Goal: Task Accomplishment & Management: Complete application form

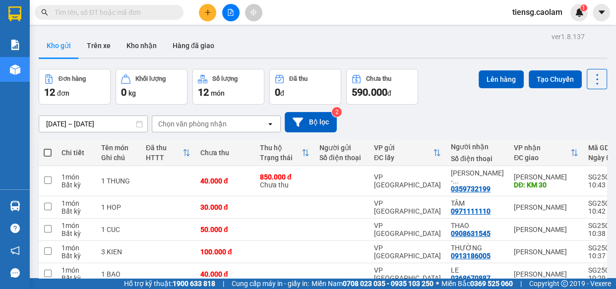
click at [210, 20] on div at bounding box center [230, 12] width 74 height 17
click at [207, 12] on icon "plus" at bounding box center [207, 12] width 5 height 0
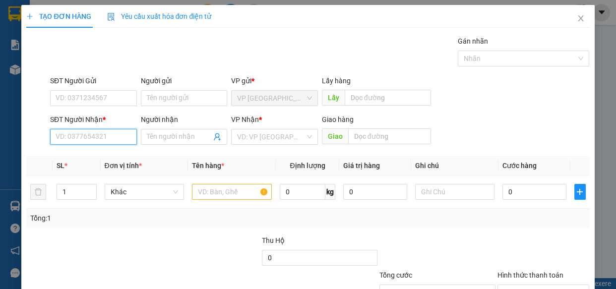
click at [104, 134] on input "SĐT Người Nhận *" at bounding box center [93, 137] width 87 height 16
drag, startPoint x: 75, startPoint y: 152, endPoint x: 200, endPoint y: 187, distance: 130.2
click at [75, 153] on div "0328967889 - TIẾN" at bounding box center [93, 156] width 74 height 11
type input "0328967889"
type input "TIẾN"
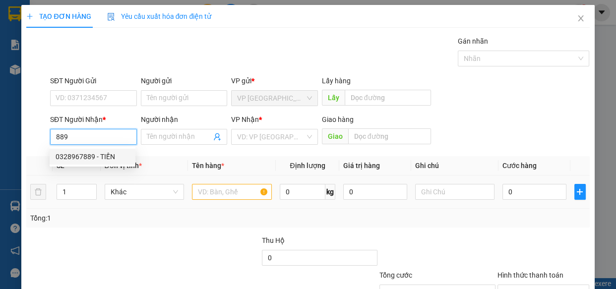
type input "KM 30"
type input "0328967889"
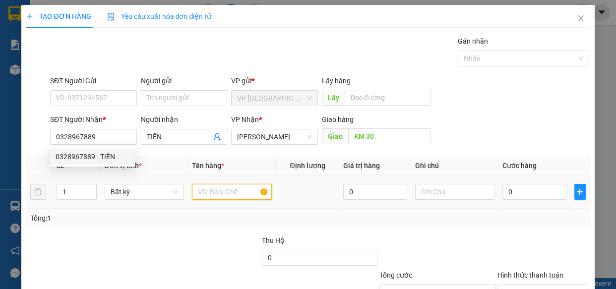
drag, startPoint x: 215, startPoint y: 186, endPoint x: 205, endPoint y: 182, distance: 10.4
click at [214, 186] on input "text" at bounding box center [232, 192] width 80 height 16
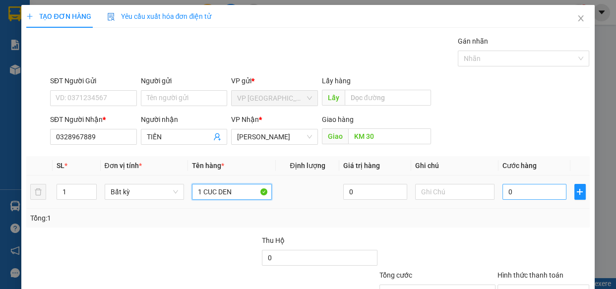
type input "1 CUC DEN"
click at [539, 190] on input "0" at bounding box center [534, 192] width 64 height 16
type input "3"
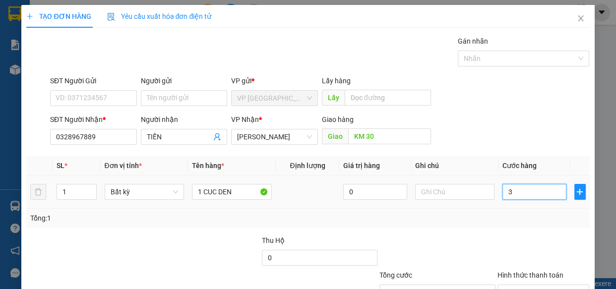
type input "30"
type input "300"
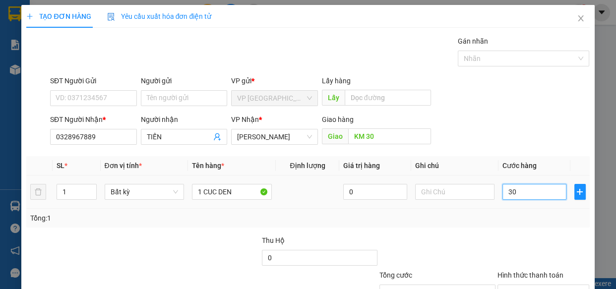
type input "300"
type input "3.000"
type input "30.000"
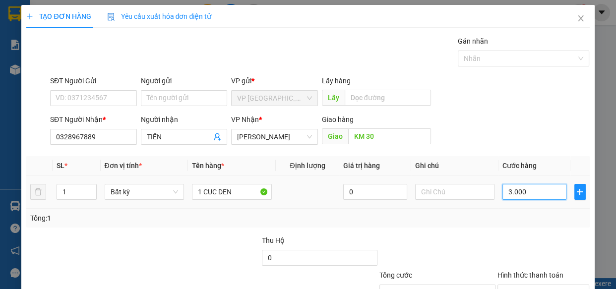
type input "30.000"
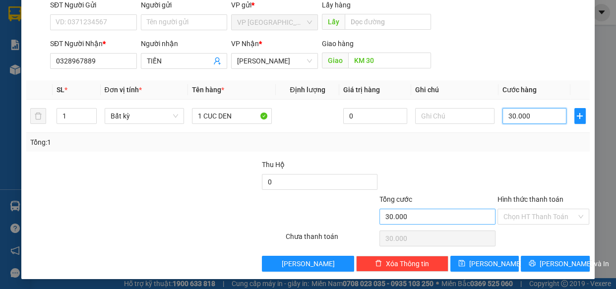
scroll to position [77, 0]
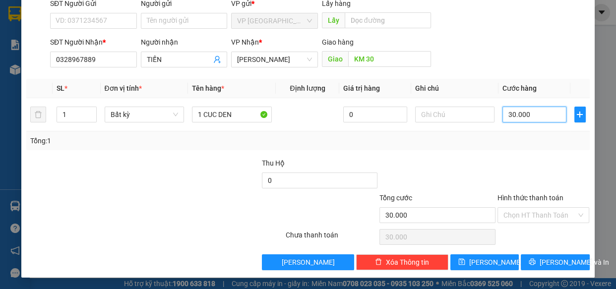
drag, startPoint x: 532, startPoint y: 110, endPoint x: 446, endPoint y: 131, distance: 89.4
click at [450, 133] on div "SL * Đơn vị tính * Tên hàng * Định [PERSON_NAME] trị hàng Ghi [PERSON_NAME] hàn…" at bounding box center [307, 114] width 563 height 71
type input "0"
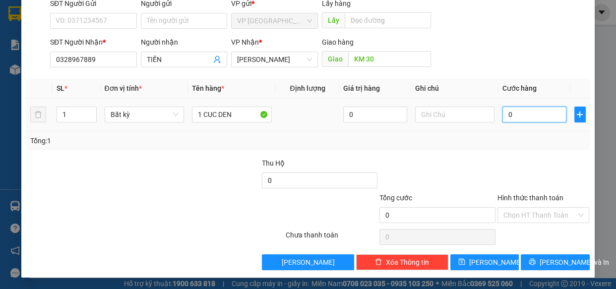
type input "04"
type input "4"
type input "040"
type input "40"
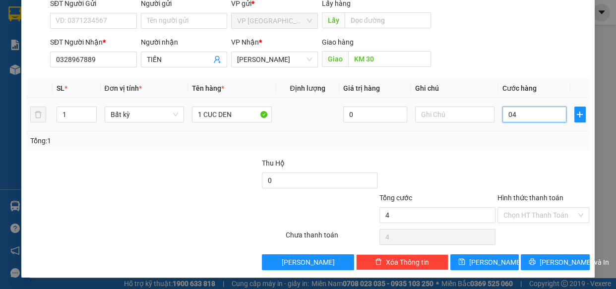
type input "40"
type input "0.400"
type input "400"
type input "04.000"
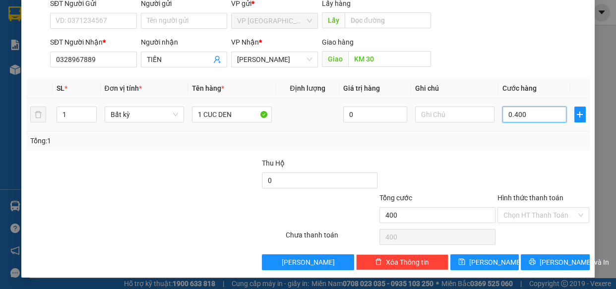
type input "4.000"
type input "040.000"
type input "40.000"
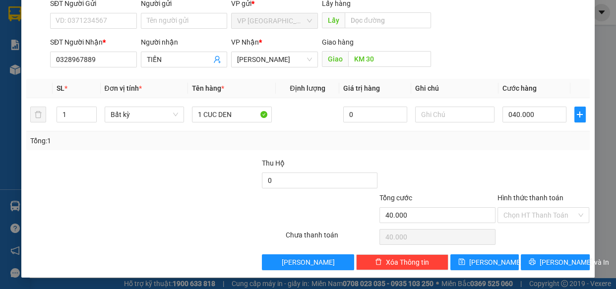
type input "40.000"
click at [507, 140] on div "Tổng: 1" at bounding box center [307, 140] width 555 height 11
drag, startPoint x: 540, startPoint y: 260, endPoint x: 520, endPoint y: 264, distance: 20.1
click at [535, 257] on button "[PERSON_NAME] và In" at bounding box center [554, 262] width 68 height 16
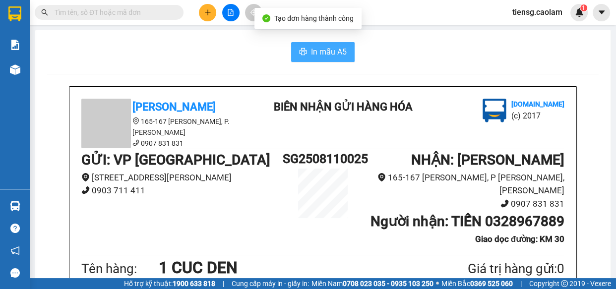
click at [319, 53] on span "In mẫu A5" at bounding box center [329, 52] width 36 height 12
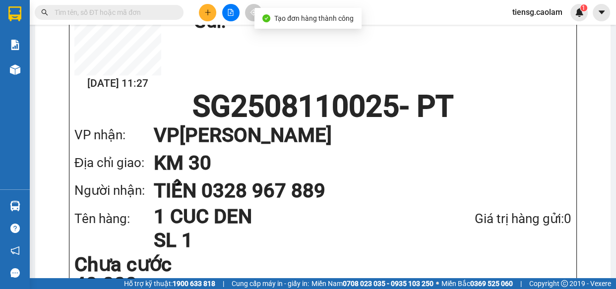
scroll to position [630, 0]
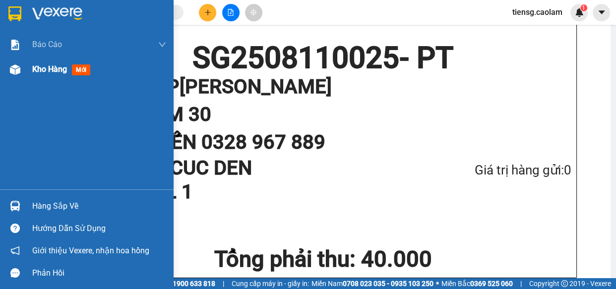
click at [40, 74] on span "Kho hàng" at bounding box center [49, 68] width 35 height 9
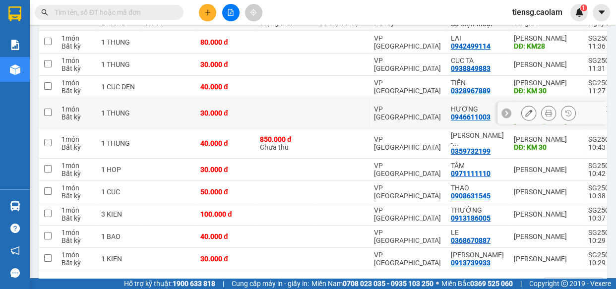
scroll to position [90, 0]
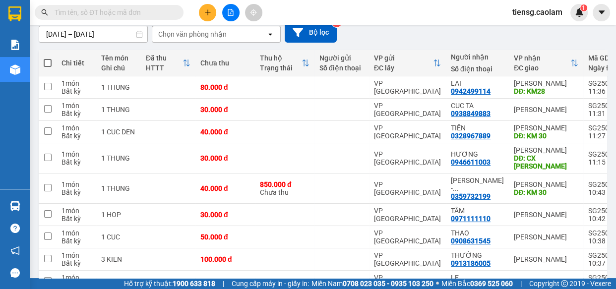
click at [46, 62] on span at bounding box center [48, 63] width 8 height 8
click at [48, 58] on input "checkbox" at bounding box center [48, 58] width 0 height 0
checkbox input "true"
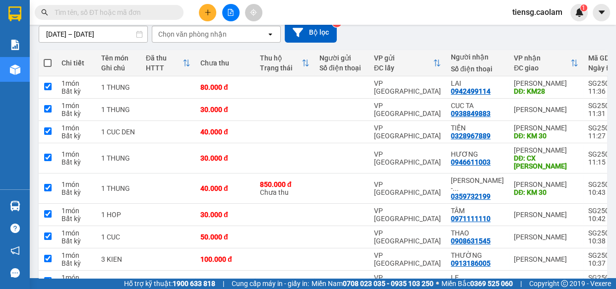
checkbox input "true"
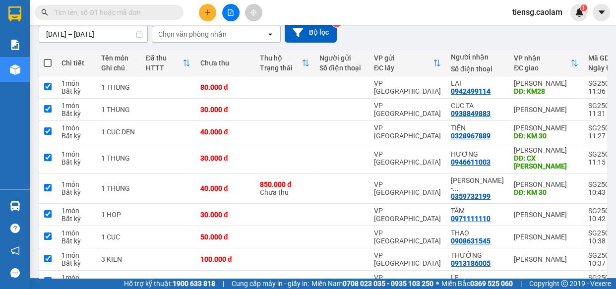
checkbox input "true"
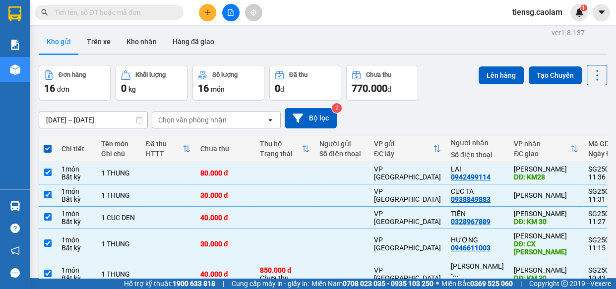
scroll to position [0, 0]
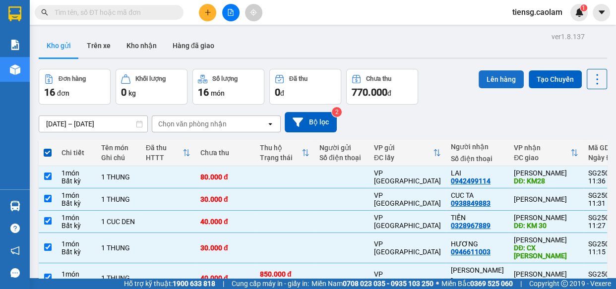
click at [494, 77] on button "Lên hàng" at bounding box center [500, 79] width 45 height 18
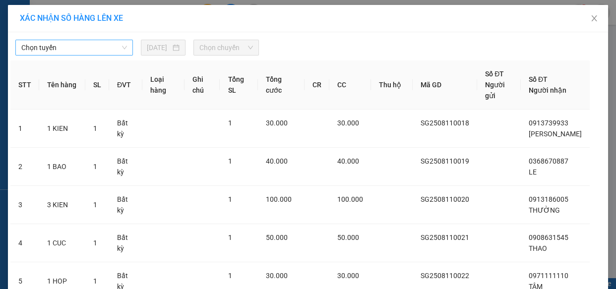
click at [97, 54] on span "Chọn tuyến" at bounding box center [74, 47] width 106 height 15
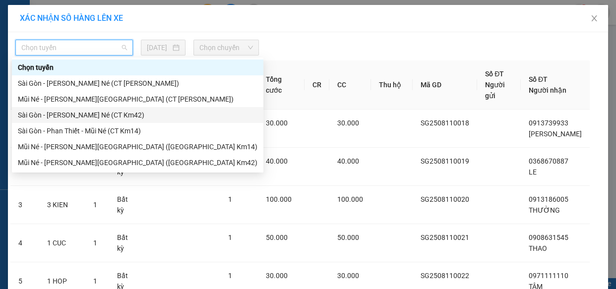
click at [116, 112] on div "Sài Gòn - [PERSON_NAME] Né (CT Km42)" at bounding box center [137, 115] width 239 height 11
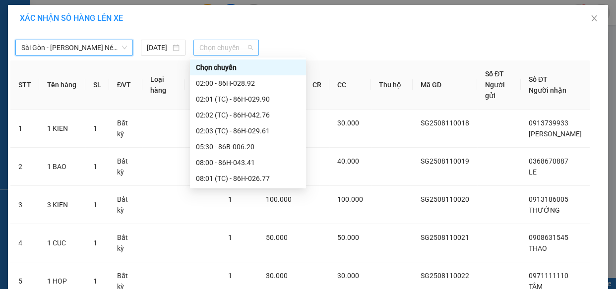
click at [220, 40] on span "Chọn chuyến" at bounding box center [226, 47] width 54 height 15
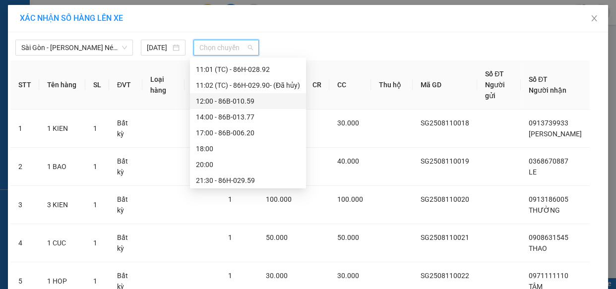
scroll to position [238, 0]
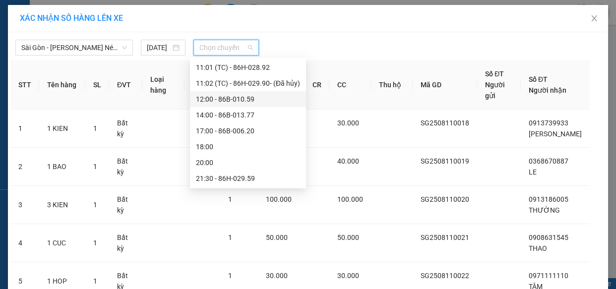
click at [240, 94] on div "12:00 - 86B-010.59" at bounding box center [248, 99] width 104 height 11
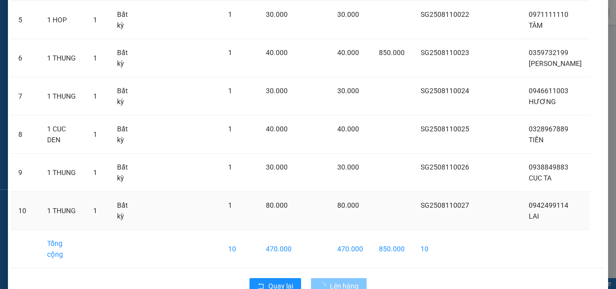
scroll to position [291, 0]
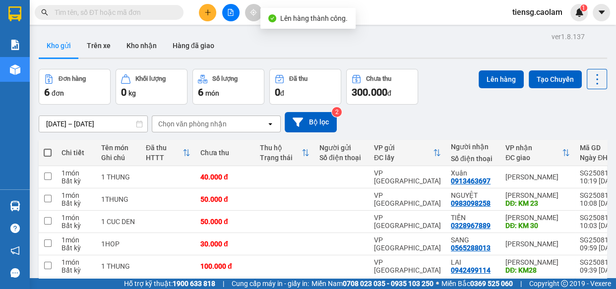
click at [45, 152] on span at bounding box center [48, 153] width 8 height 8
click at [48, 148] on input "checkbox" at bounding box center [48, 148] width 0 height 0
checkbox input "true"
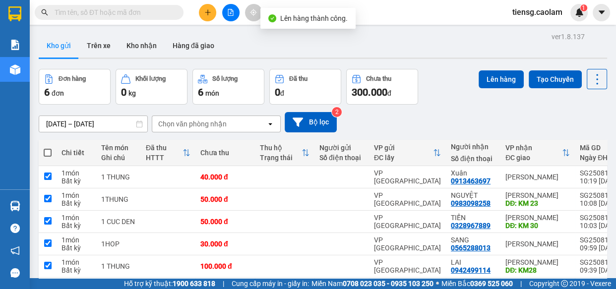
checkbox input "true"
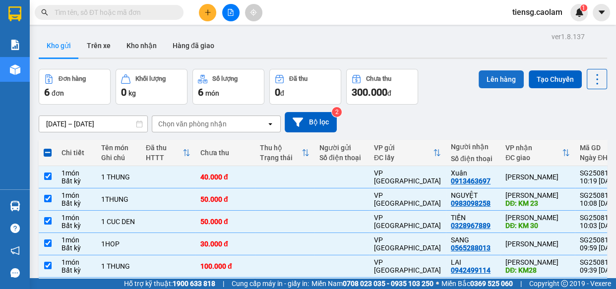
click at [482, 82] on button "Lên hàng" at bounding box center [500, 79] width 45 height 18
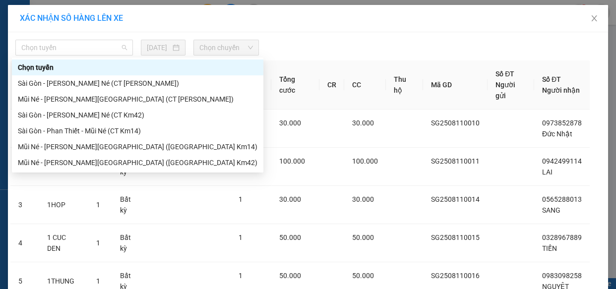
drag, startPoint x: 89, startPoint y: 50, endPoint x: 99, endPoint y: 85, distance: 36.4
click at [88, 53] on span "Chọn tuyến" at bounding box center [74, 47] width 106 height 15
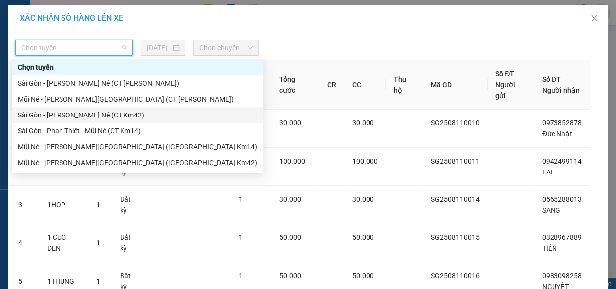
click at [117, 116] on div "Sài Gòn - [PERSON_NAME] Né (CT Km42)" at bounding box center [137, 115] width 239 height 11
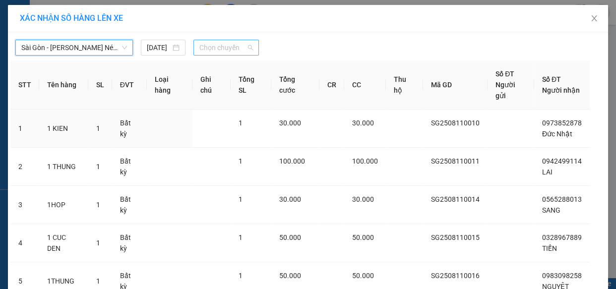
click at [232, 48] on span "Chọn chuyến" at bounding box center [226, 47] width 54 height 15
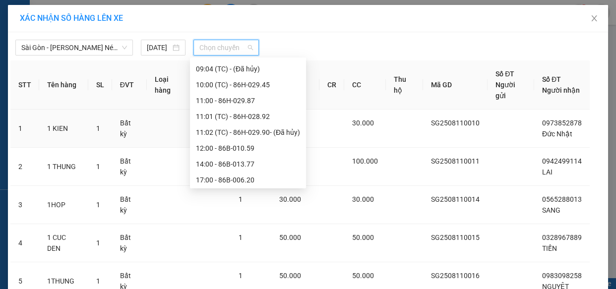
scroll to position [225, 0]
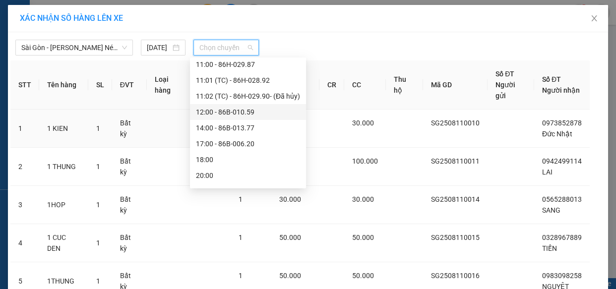
click at [228, 108] on div "12:00 - 86B-010.59" at bounding box center [248, 112] width 104 height 11
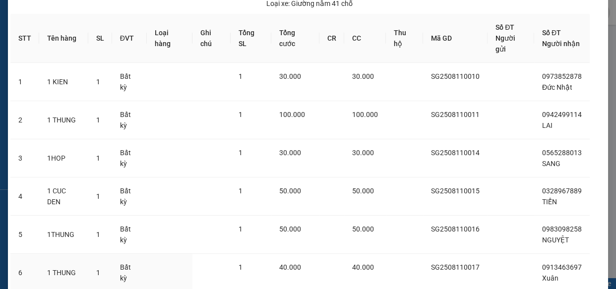
scroll to position [116, 0]
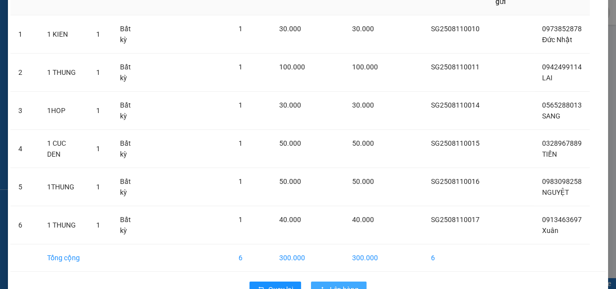
click at [340, 273] on span "Lên hàng" at bounding box center [344, 289] width 29 height 11
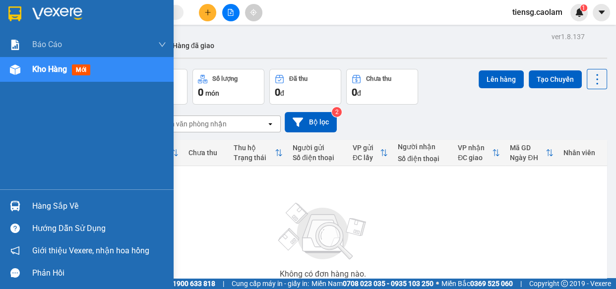
click at [64, 72] on span "Kho hàng" at bounding box center [49, 68] width 35 height 9
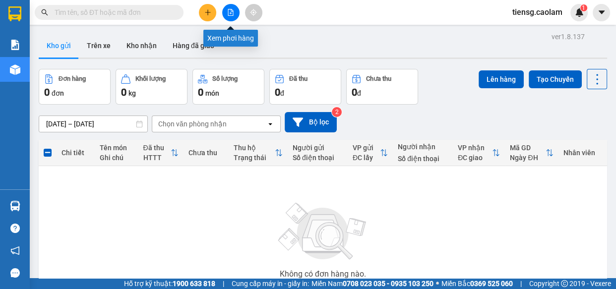
click at [238, 5] on div at bounding box center [230, 12] width 74 height 17
click at [235, 10] on button at bounding box center [230, 12] width 17 height 17
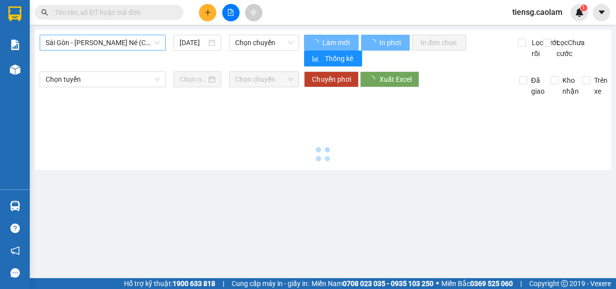
click at [110, 47] on span "Sài Gòn - [PERSON_NAME] Né (CT [PERSON_NAME])" at bounding box center [103, 42] width 114 height 15
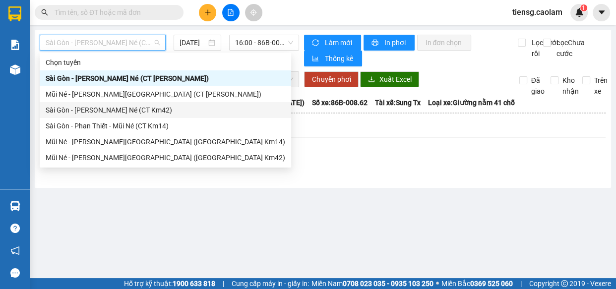
click at [159, 110] on div "Sài Gòn - [PERSON_NAME] Né (CT Km42)" at bounding box center [165, 110] width 239 height 11
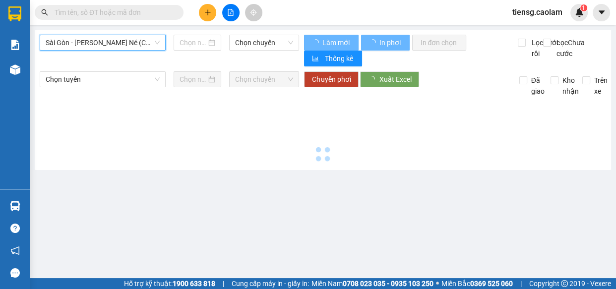
type input "[DATE]"
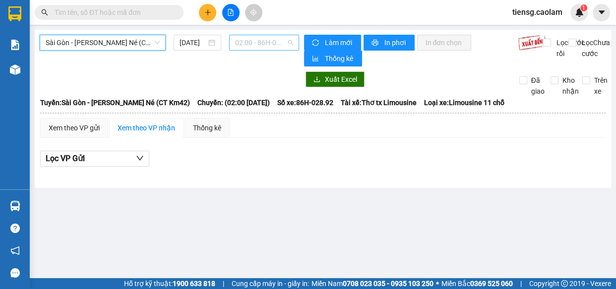
click at [272, 39] on span "02:00 - 86H-028.92" at bounding box center [264, 42] width 58 height 15
click at [198, 79] on div at bounding box center [169, 79] width 259 height 16
click at [112, 33] on div "[GEOGRAPHIC_DATA] - [PERSON_NAME] Né ([GEOGRAPHIC_DATA] Km42) [DATE] 02:00 - 86…" at bounding box center [323, 109] width 576 height 158
click at [114, 40] on span "Sài Gòn - [PERSON_NAME] Né (CT Km42)" at bounding box center [103, 42] width 114 height 15
click at [251, 48] on span "02:00 - 86H-028.92" at bounding box center [264, 42] width 58 height 15
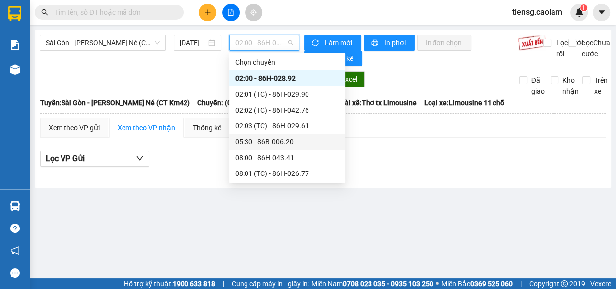
scroll to position [180, 0]
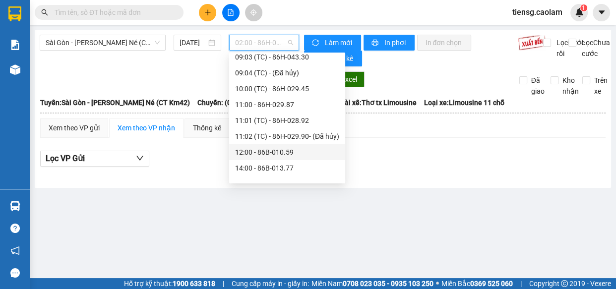
click at [257, 152] on div "12:00 - 86B-010.59" at bounding box center [287, 152] width 104 height 11
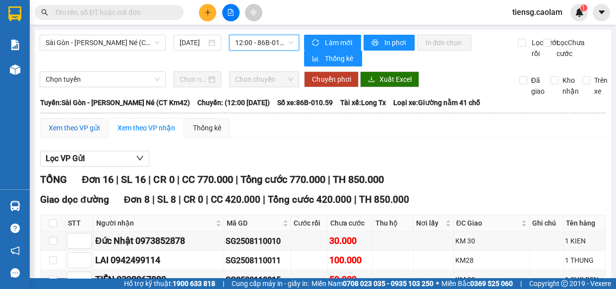
click at [83, 133] on div "Xem theo VP gửi" at bounding box center [74, 127] width 51 height 11
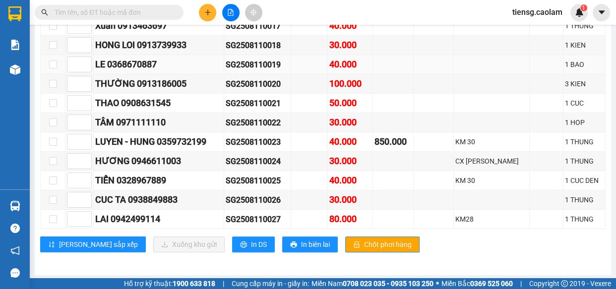
scroll to position [315, 0]
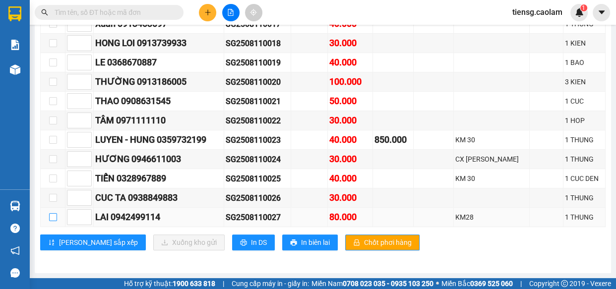
click at [54, 217] on input "checkbox" at bounding box center [53, 217] width 8 height 8
checkbox input "true"
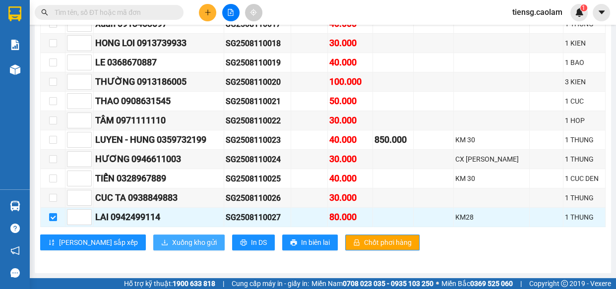
click at [172, 237] on span "Xuống kho gửi" at bounding box center [194, 242] width 45 height 11
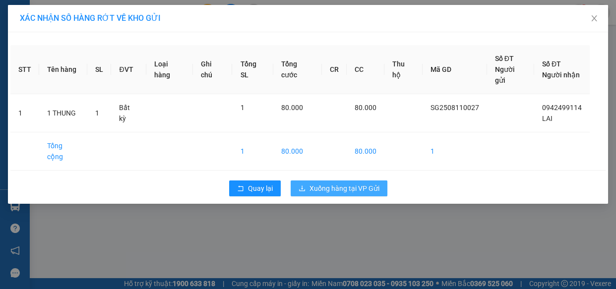
click at [352, 183] on span "Xuống hàng tại VP Gửi" at bounding box center [344, 188] width 70 height 11
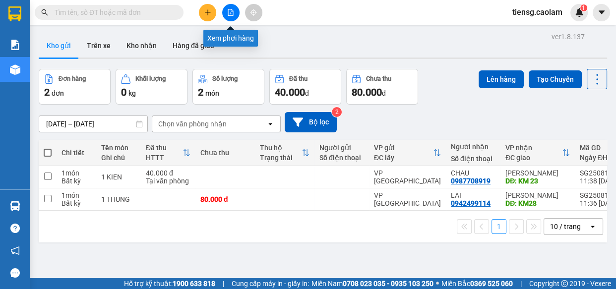
click at [225, 9] on button at bounding box center [230, 12] width 17 height 17
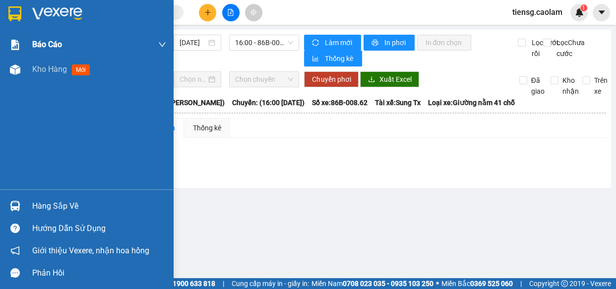
drag, startPoint x: 23, startPoint y: 68, endPoint x: 141, endPoint y: 48, distance: 120.1
click at [23, 68] on div at bounding box center [14, 69] width 17 height 17
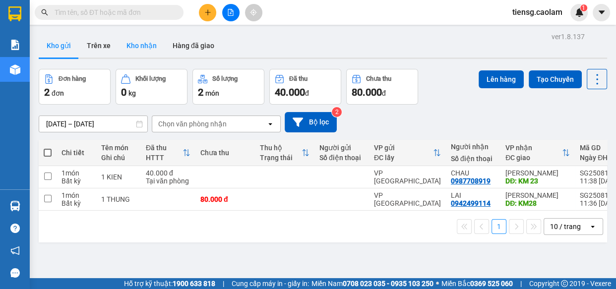
click at [143, 49] on button "Kho nhận" at bounding box center [141, 46] width 46 height 24
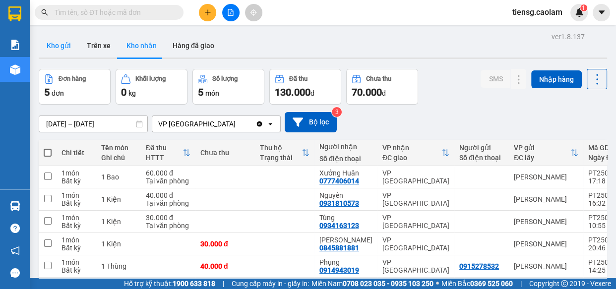
click at [54, 49] on button "Kho gửi" at bounding box center [59, 46] width 40 height 24
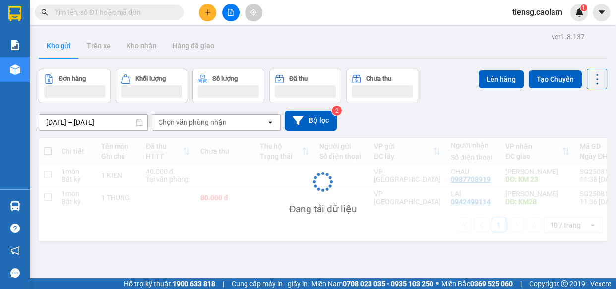
scroll to position [45, 0]
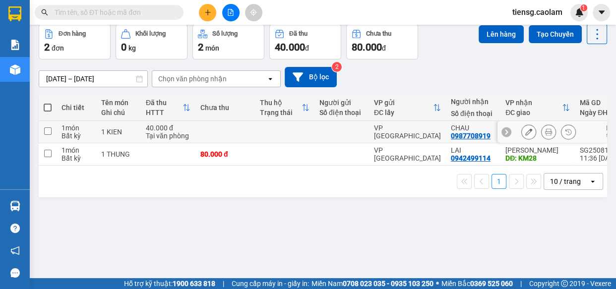
drag, startPoint x: 255, startPoint y: 134, endPoint x: 341, endPoint y: 114, distance: 88.1
click at [255, 134] on td at bounding box center [284, 132] width 59 height 22
checkbox input "true"
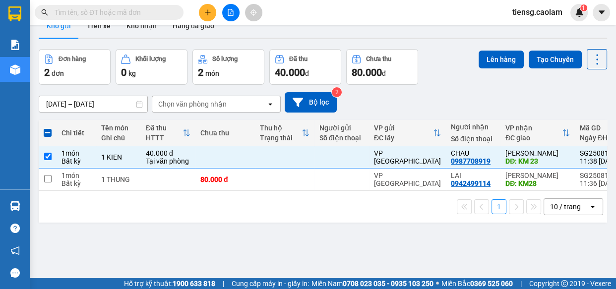
scroll to position [0, 0]
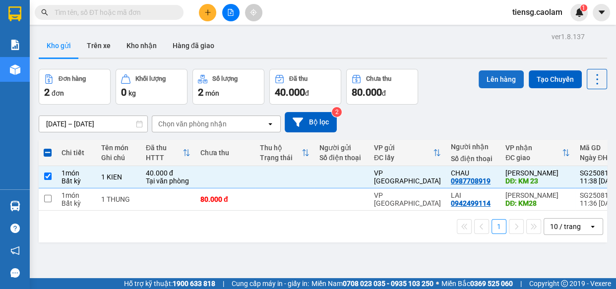
click at [500, 80] on button "Lên hàng" at bounding box center [500, 79] width 45 height 18
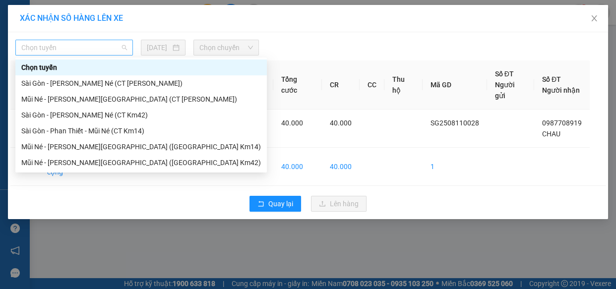
drag, startPoint x: 112, startPoint y: 51, endPoint x: 112, endPoint y: 108, distance: 57.0
click at [111, 51] on span "Chọn tuyến" at bounding box center [74, 47] width 106 height 15
click at [114, 115] on div "Sài Gòn - [PERSON_NAME] Né (CT Km42)" at bounding box center [140, 115] width 239 height 11
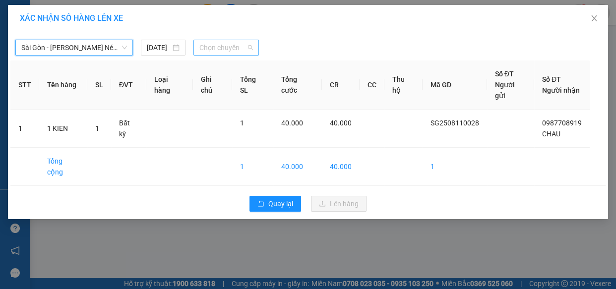
click at [239, 50] on span "Chọn chuyến" at bounding box center [226, 47] width 54 height 15
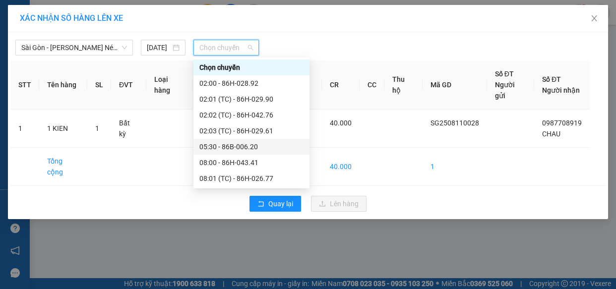
scroll to position [225, 0]
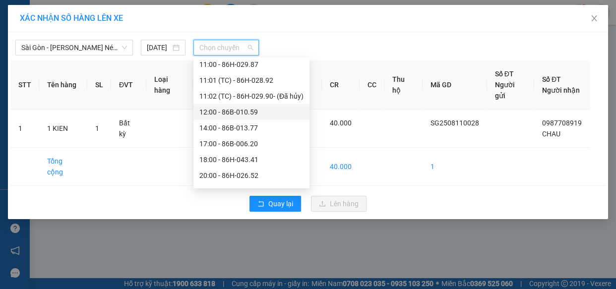
click at [242, 109] on div "12:00 - 86B-010.59" at bounding box center [251, 112] width 104 height 11
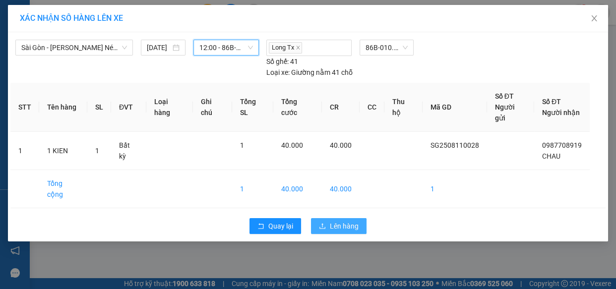
drag, startPoint x: 326, startPoint y: 197, endPoint x: 341, endPoint y: 192, distance: 15.2
click at [332, 213] on div "Quay lại Lên hàng" at bounding box center [307, 226] width 595 height 26
click at [341, 221] on span "Lên hàng" at bounding box center [344, 226] width 29 height 11
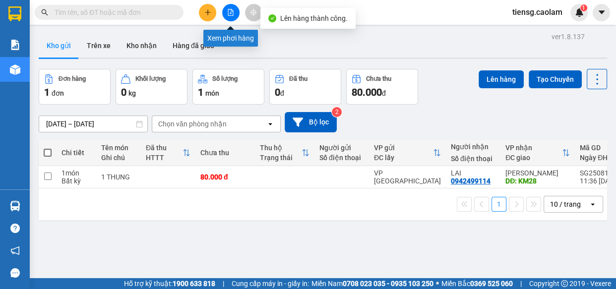
click at [227, 10] on icon "file-add" at bounding box center [230, 12] width 7 height 7
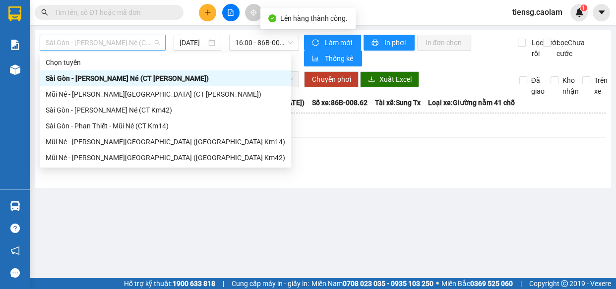
click at [145, 41] on span "Sài Gòn - [PERSON_NAME] Né (CT [PERSON_NAME])" at bounding box center [103, 42] width 114 height 15
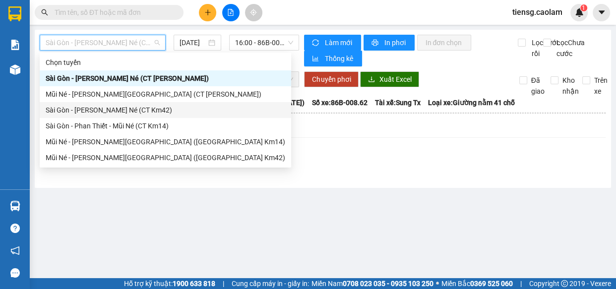
click at [139, 114] on div "Sài Gòn - [PERSON_NAME] Né (CT Km42)" at bounding box center [165, 110] width 239 height 11
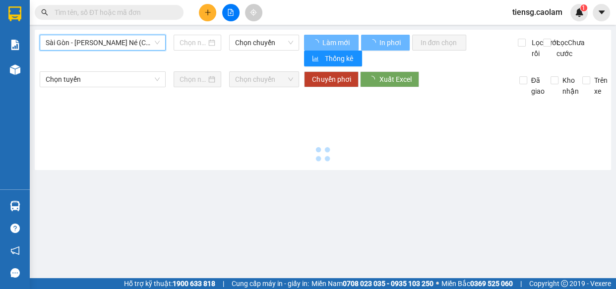
type input "[DATE]"
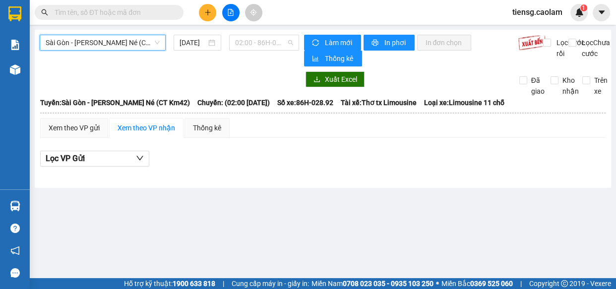
drag, startPoint x: 272, startPoint y: 41, endPoint x: 275, endPoint y: 64, distance: 23.5
click at [273, 41] on span "02:00 - 86H-028.92" at bounding box center [264, 42] width 58 height 15
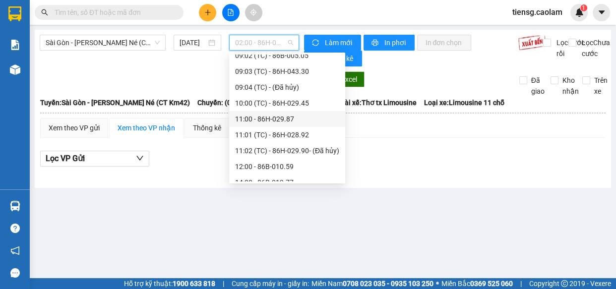
scroll to position [180, 0]
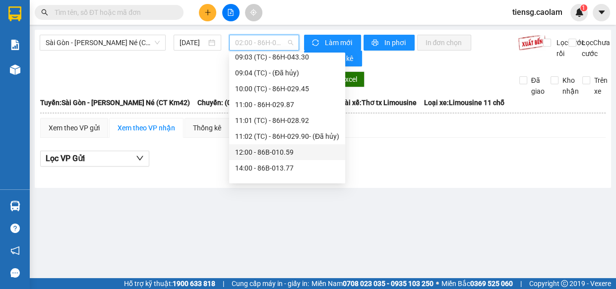
click at [258, 152] on div "12:00 - 86B-010.59" at bounding box center [287, 152] width 104 height 11
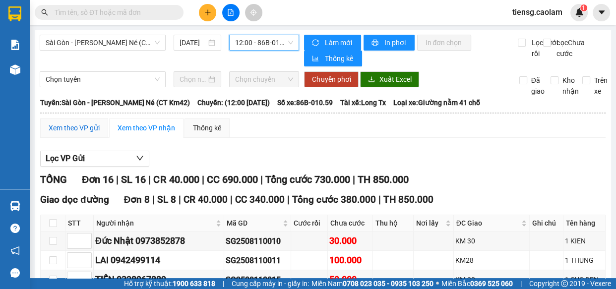
click at [63, 132] on div "Xem theo VP gửi" at bounding box center [74, 127] width 51 height 11
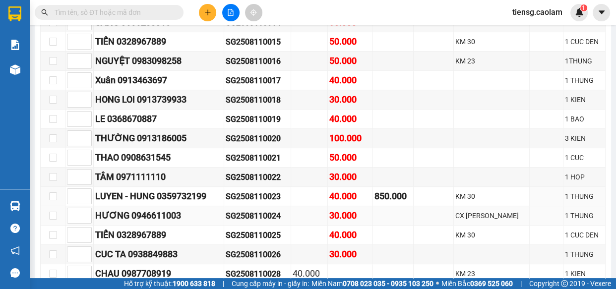
scroll to position [315, 0]
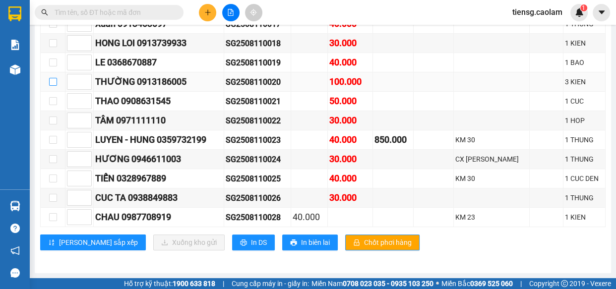
click at [53, 83] on input "checkbox" at bounding box center [53, 82] width 8 height 8
checkbox input "true"
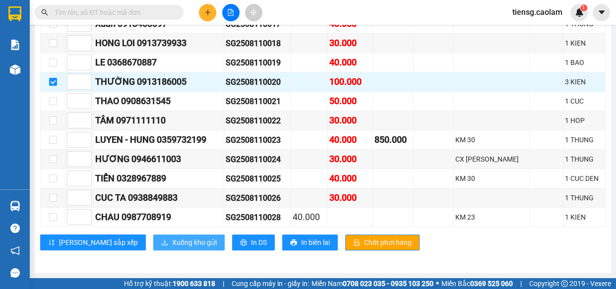
click at [172, 246] on span "Xuống kho gửi" at bounding box center [194, 242] width 45 height 11
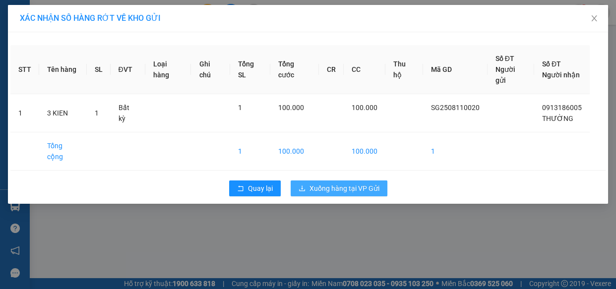
click at [323, 183] on span "Xuống hàng tại VP Gửi" at bounding box center [344, 188] width 70 height 11
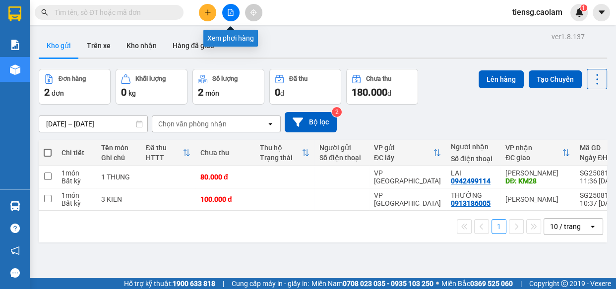
click at [228, 14] on icon "file-add" at bounding box center [230, 12] width 7 height 7
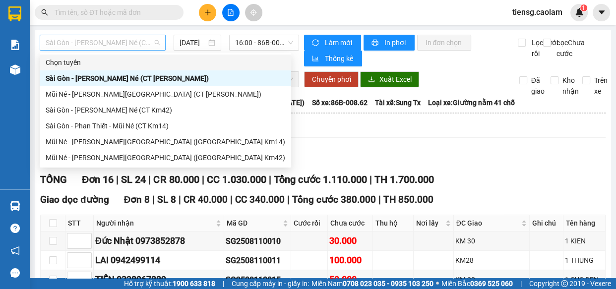
click at [139, 48] on span "Sài Gòn - [PERSON_NAME] Né (CT [PERSON_NAME])" at bounding box center [103, 42] width 114 height 15
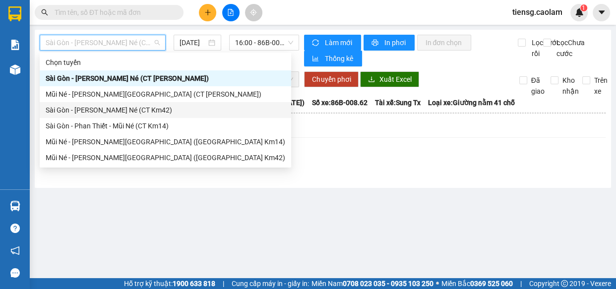
click at [152, 109] on div "Sài Gòn - [PERSON_NAME] Né (CT Km42)" at bounding box center [165, 110] width 239 height 11
type input "[DATE]"
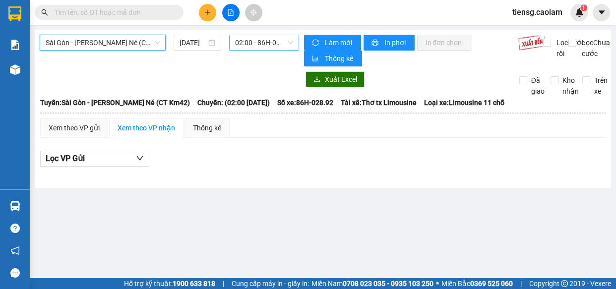
click at [268, 46] on span "02:00 - 86H-028.92" at bounding box center [264, 42] width 58 height 15
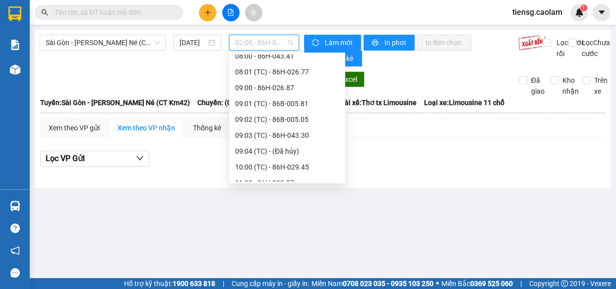
scroll to position [225, 0]
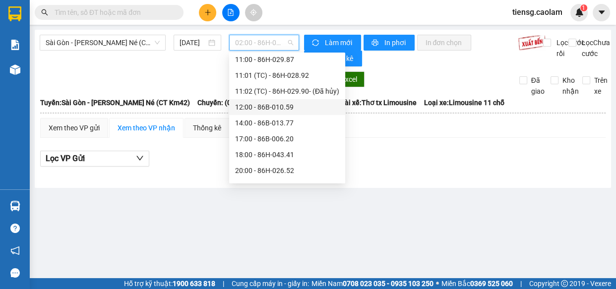
click at [268, 107] on div "12:00 - 86B-010.59" at bounding box center [287, 107] width 104 height 11
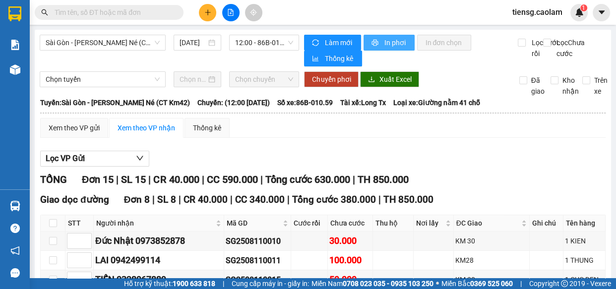
drag, startPoint x: 389, startPoint y: 43, endPoint x: 376, endPoint y: 49, distance: 14.2
click at [389, 43] on span "In phơi" at bounding box center [395, 42] width 23 height 11
click at [137, 14] on input "text" at bounding box center [113, 12] width 117 height 11
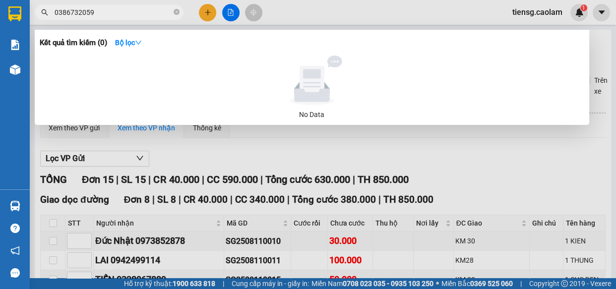
click at [140, 12] on input "0386732059" at bounding box center [113, 12] width 117 height 11
type input "0"
type input "0933695144"
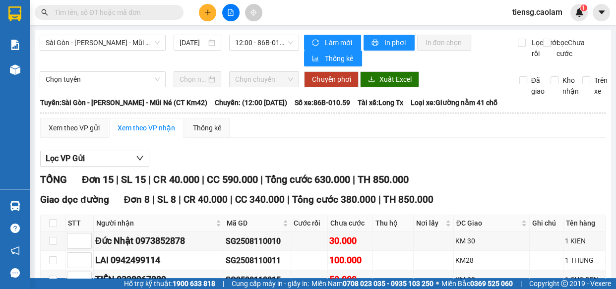
click at [155, 13] on input "text" at bounding box center [113, 12] width 117 height 11
drag, startPoint x: 121, startPoint y: 14, endPoint x: 120, endPoint y: 4, distance: 9.5
click at [120, 14] on input "text" at bounding box center [113, 12] width 117 height 11
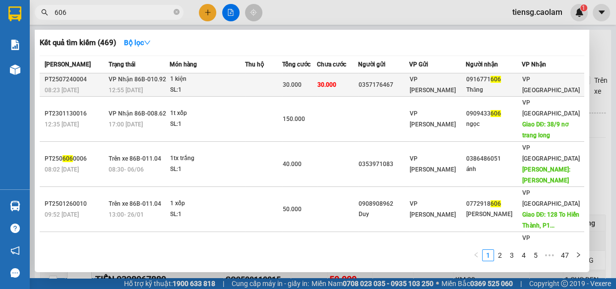
type input "606"
click at [189, 83] on div "1 kiện" at bounding box center [207, 79] width 74 height 11
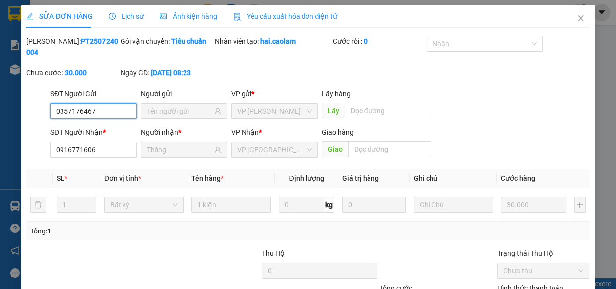
type input "0357176467"
type input "0916771606"
type input "Thăng"
type input "30.000"
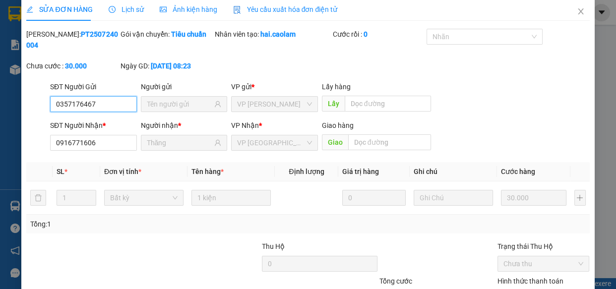
scroll to position [90, 0]
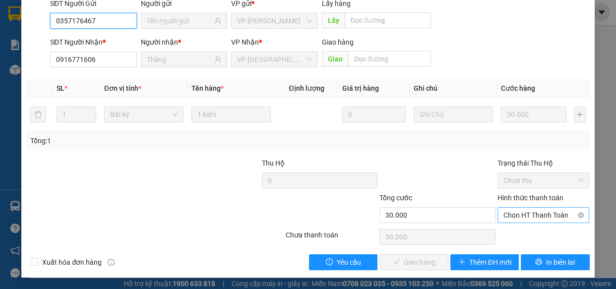
click at [531, 214] on span "Chọn HT Thanh Toán" at bounding box center [543, 215] width 80 height 15
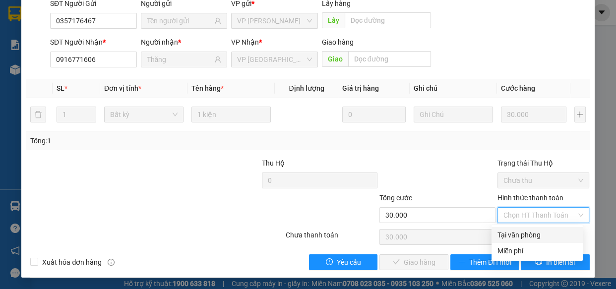
click at [525, 229] on div "Tại văn phòng" at bounding box center [536, 234] width 79 height 11
type input "0"
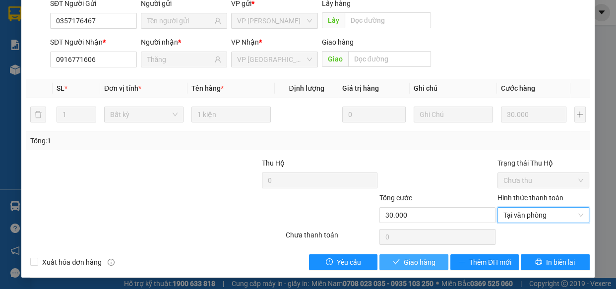
drag, startPoint x: 418, startPoint y: 260, endPoint x: 436, endPoint y: 229, distance: 35.1
click at [417, 260] on span "Giao hàng" at bounding box center [419, 262] width 32 height 11
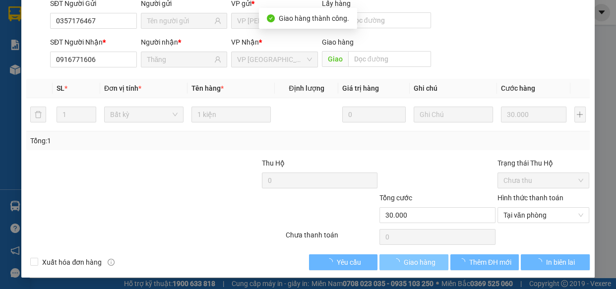
scroll to position [0, 0]
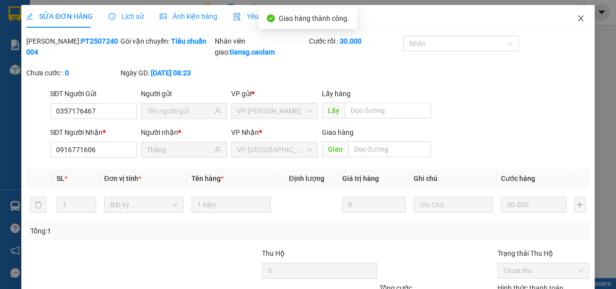
click at [567, 19] on span "Close" at bounding box center [581, 19] width 28 height 28
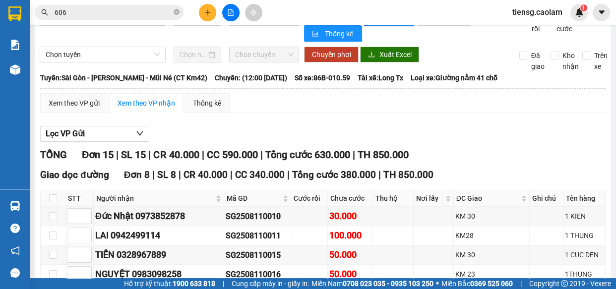
scroll to position [45, 0]
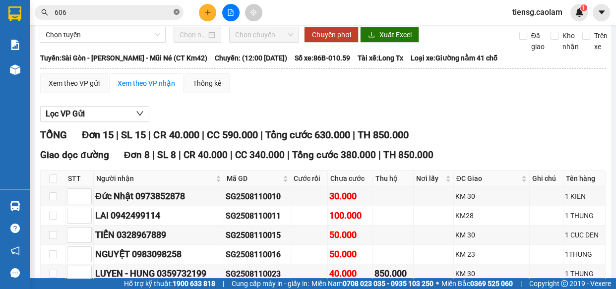
click at [176, 10] on icon "close-circle" at bounding box center [176, 12] width 6 height 6
click at [152, 16] on input "text" at bounding box center [113, 12] width 117 height 11
click at [126, 11] on input "text" at bounding box center [113, 12] width 117 height 11
click at [127, 15] on input "text" at bounding box center [113, 12] width 117 height 11
click at [126, 14] on input "text" at bounding box center [113, 12] width 117 height 11
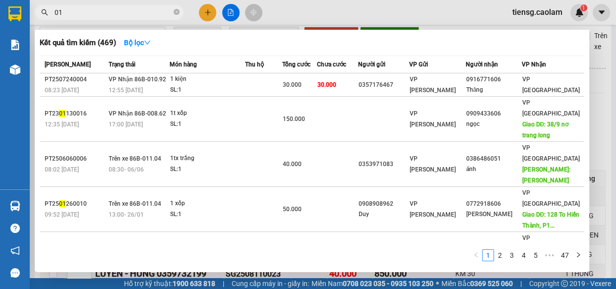
type input "0"
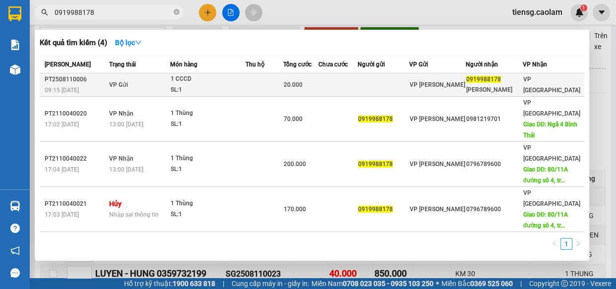
type input "0919988178"
click at [129, 84] on td "VP Gửi" at bounding box center [138, 84] width 63 height 23
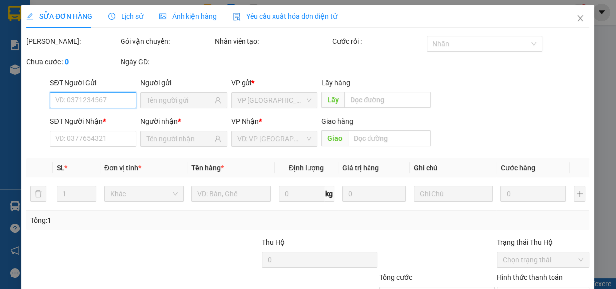
type input "0919988178"
type input "Anh Kiệt"
type input "20.000"
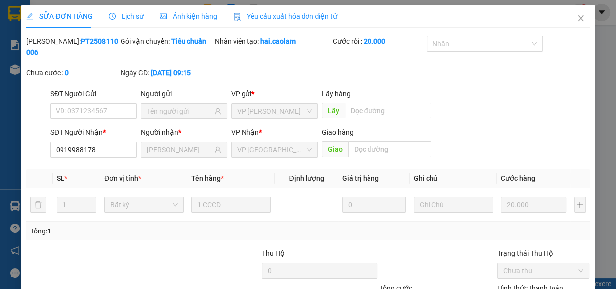
click at [133, 17] on span "Lịch sử" at bounding box center [126, 16] width 35 height 8
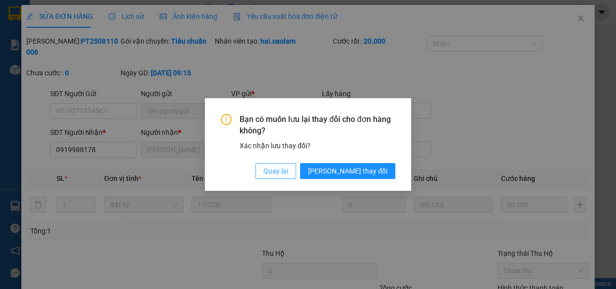
drag, startPoint x: 307, startPoint y: 173, endPoint x: 301, endPoint y: 166, distance: 9.5
click at [288, 172] on span "Quay lại" at bounding box center [275, 171] width 25 height 11
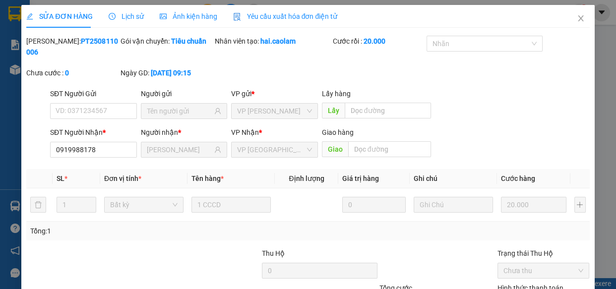
click at [125, 15] on span "Lịch sử" at bounding box center [126, 16] width 35 height 8
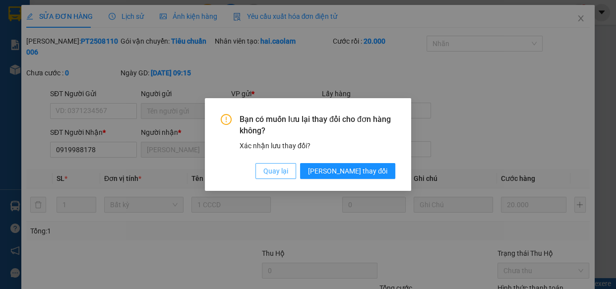
click at [288, 173] on span "Quay lại" at bounding box center [275, 171] width 25 height 11
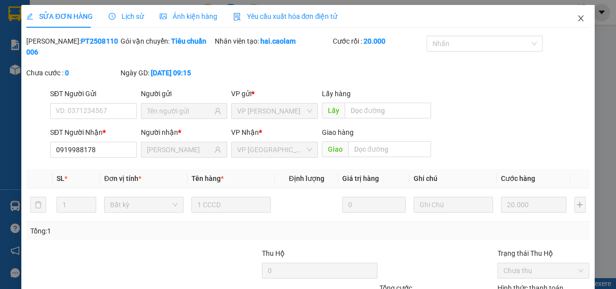
click at [570, 12] on span "Close" at bounding box center [581, 19] width 28 height 28
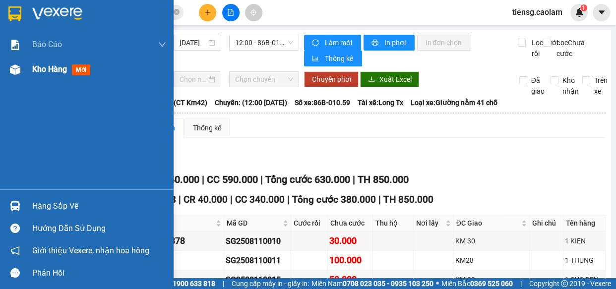
click at [43, 77] on div "Kho hàng mới" at bounding box center [99, 69] width 134 height 25
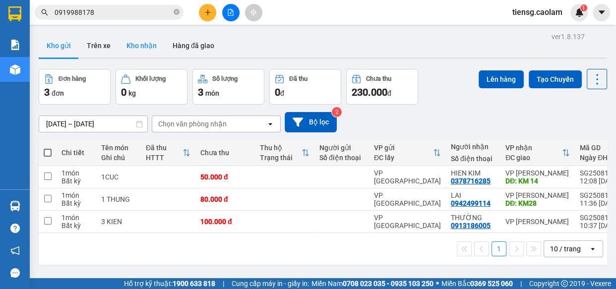
click at [139, 44] on button "Kho nhận" at bounding box center [141, 46] width 46 height 24
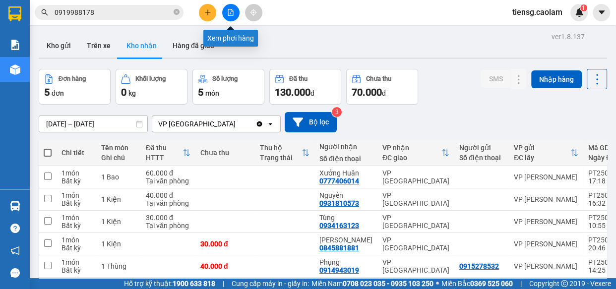
click at [231, 15] on icon "file-add" at bounding box center [230, 12] width 5 height 7
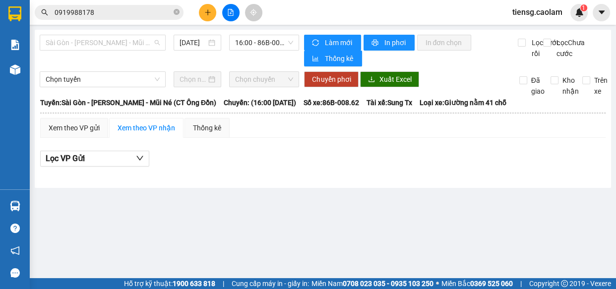
drag, startPoint x: 139, startPoint y: 42, endPoint x: 137, endPoint y: 66, distance: 23.9
click at [139, 42] on span "Sài Gòn - [PERSON_NAME] Né (CT [PERSON_NAME])" at bounding box center [103, 42] width 114 height 15
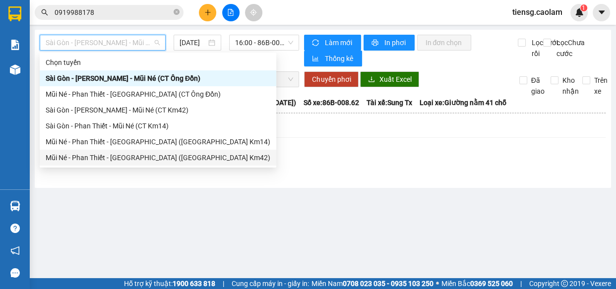
click at [143, 154] on div "Mũi Né - [PERSON_NAME][GEOGRAPHIC_DATA] ([GEOGRAPHIC_DATA] Km42)" at bounding box center [158, 157] width 225 height 11
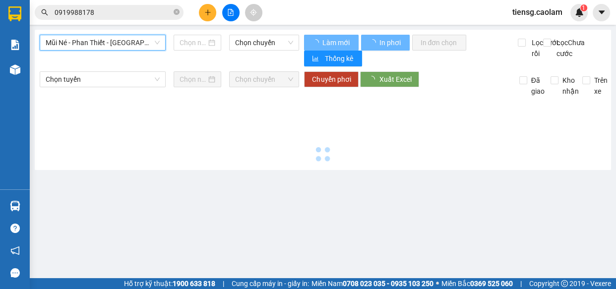
type input "[DATE]"
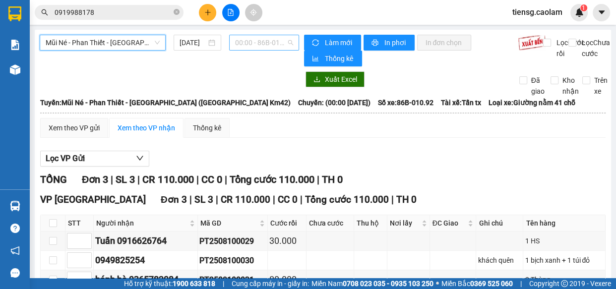
click at [245, 45] on span "00:00 - 86B-010.92" at bounding box center [264, 42] width 58 height 15
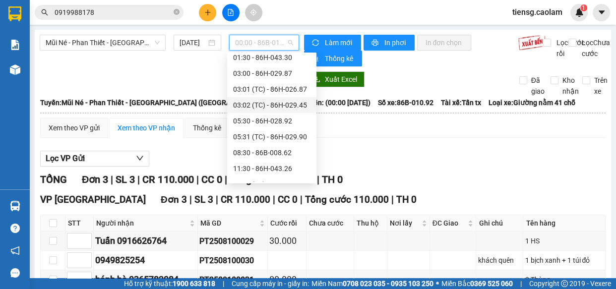
scroll to position [90, 0]
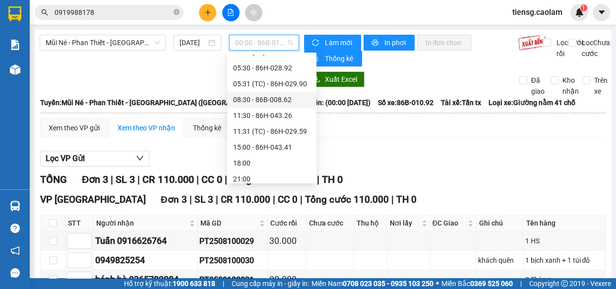
click at [256, 95] on div "08:30 - 86B-008.62" at bounding box center [271, 99] width 77 height 11
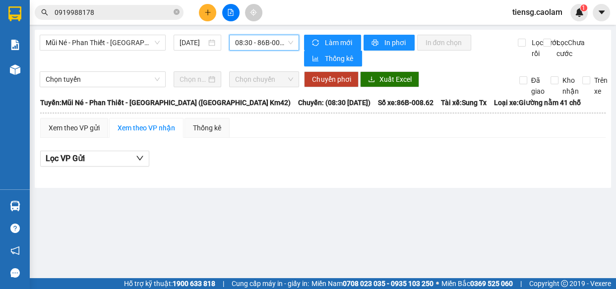
click at [273, 114] on th at bounding box center [323, 113] width 566 height 9
click at [139, 64] on div "Mũi Né - Phan Thiết - Sài Gòn (CT Km42) 11/08/2025 08:30 - 86B-008.62" at bounding box center [169, 51] width 259 height 32
click at [216, 64] on div "Mũi Né - Phan Thiết - Sài Gòn (CT Km42) 11/08/2025 08:30 - 86B-008.62" at bounding box center [169, 51] width 259 height 32
click at [178, 57] on div "Mũi Né - Phan Thiết - Sài Gòn (CT Km42) 11/08/2025 08:30 - 86B-008.62" at bounding box center [169, 51] width 259 height 32
click at [209, 13] on icon "plus" at bounding box center [207, 12] width 7 height 7
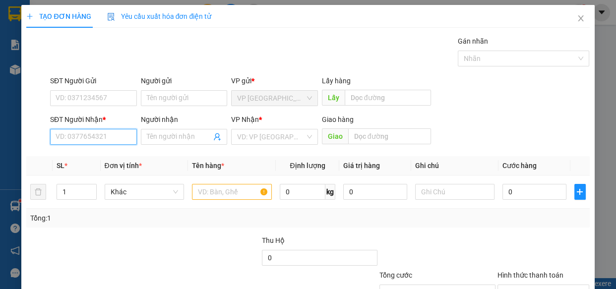
click at [84, 130] on input "SĐT Người Nhận *" at bounding box center [93, 137] width 87 height 16
click at [74, 139] on input "SĐT Người Nhận *" at bounding box center [93, 137] width 87 height 16
type input "0901566626"
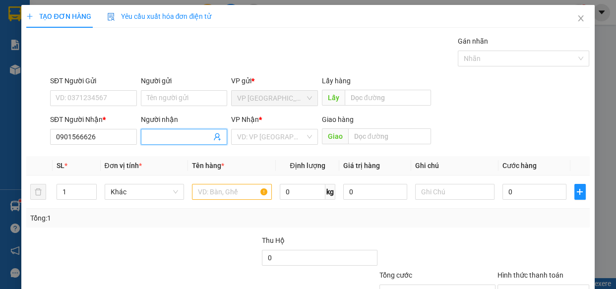
click at [182, 134] on input "Người nhận" at bounding box center [179, 136] width 65 height 11
type input "THANH PHAT"
click at [245, 167] on th "Tên hàng *" at bounding box center [232, 165] width 88 height 19
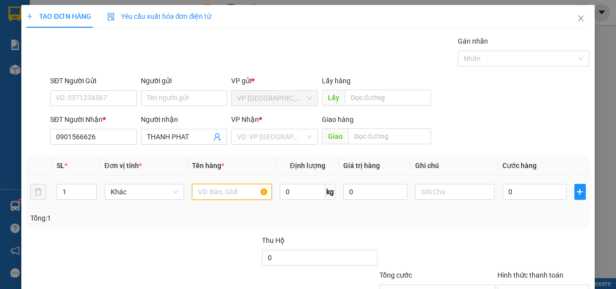
click at [229, 198] on input "text" at bounding box center [232, 192] width 80 height 16
drag, startPoint x: 106, startPoint y: 134, endPoint x: 0, endPoint y: 139, distance: 105.7
click at [0, 139] on div "TẠO ĐƠN HÀNG Yêu cầu xuất hóa đơn điện tử Transit Pickup Surcharge Ids Transit …" at bounding box center [308, 144] width 616 height 289
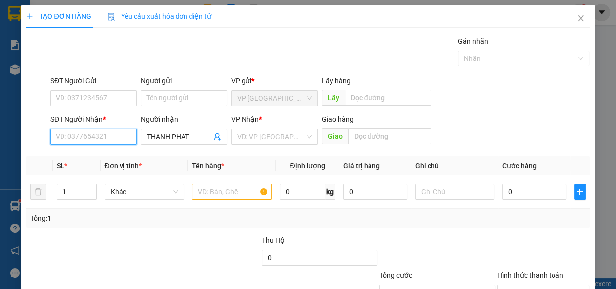
type input "9"
click at [108, 159] on div "0925333315 - HUNG" at bounding box center [93, 156] width 74 height 11
type input "0925333315"
type input "HUNG"
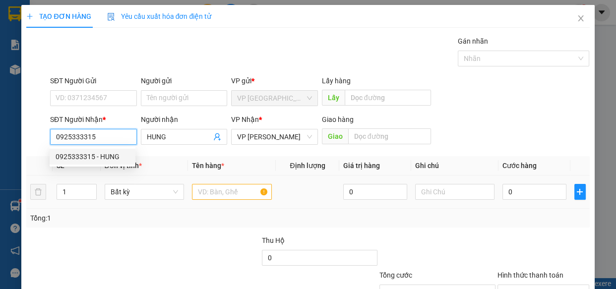
type input "0925333315"
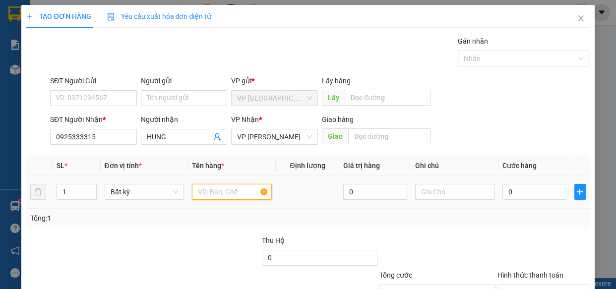
click at [211, 187] on input "text" at bounding box center [232, 192] width 80 height 16
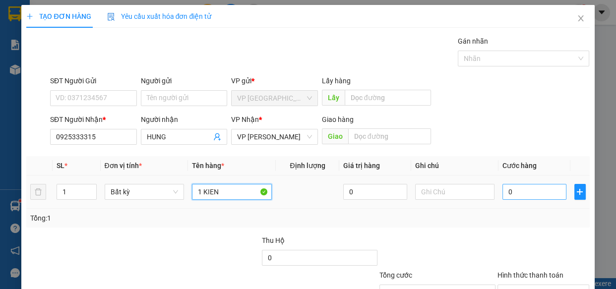
type input "1 KIEN"
click at [528, 190] on input "0" at bounding box center [534, 192] width 64 height 16
type input "4"
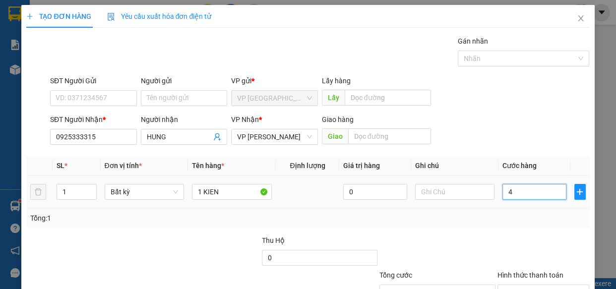
type input "0"
type input "03"
type input "3"
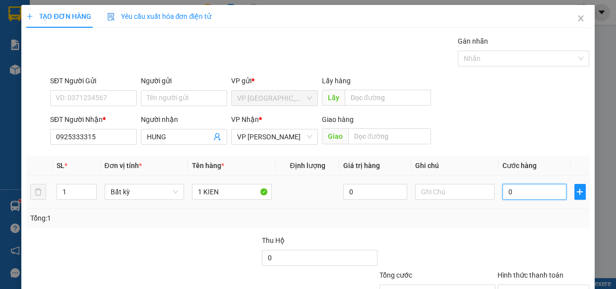
type input "3"
type input "030"
type input "30"
type input "0.300"
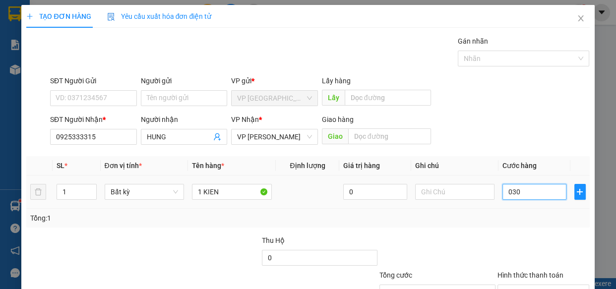
type input "300"
type input "03.000"
type input "3.000"
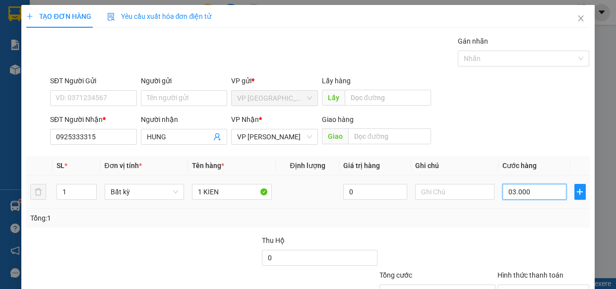
type input "030.000"
type input "30.000"
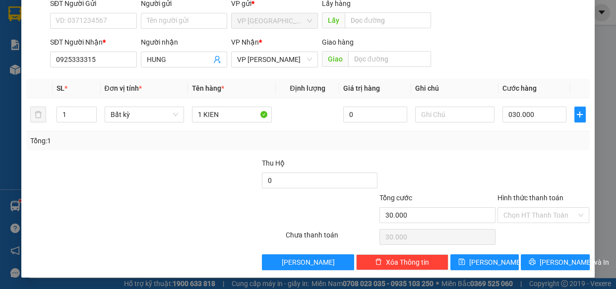
type input "30.000"
click at [523, 164] on div at bounding box center [543, 175] width 94 height 35
click at [544, 261] on span "[PERSON_NAME] và In" at bounding box center [573, 262] width 69 height 11
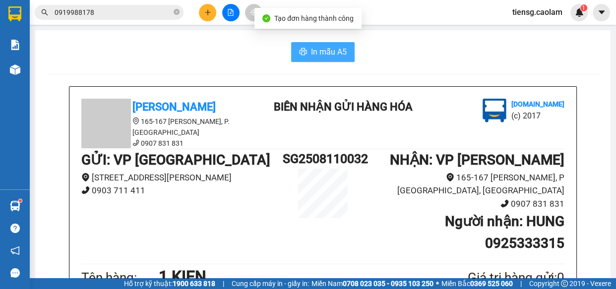
drag, startPoint x: 337, startPoint y: 50, endPoint x: 347, endPoint y: 56, distance: 11.6
click at [337, 50] on span "In mẫu A5" at bounding box center [329, 52] width 36 height 12
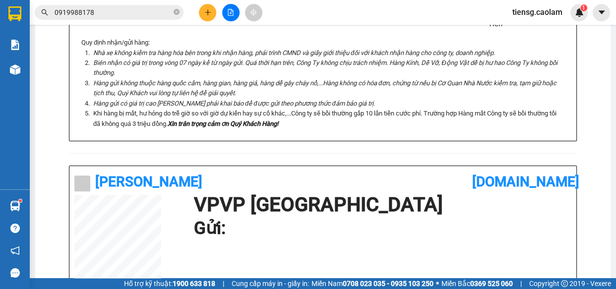
scroll to position [585, 0]
